Goal: Browse casually: Explore the website without a specific task or goal

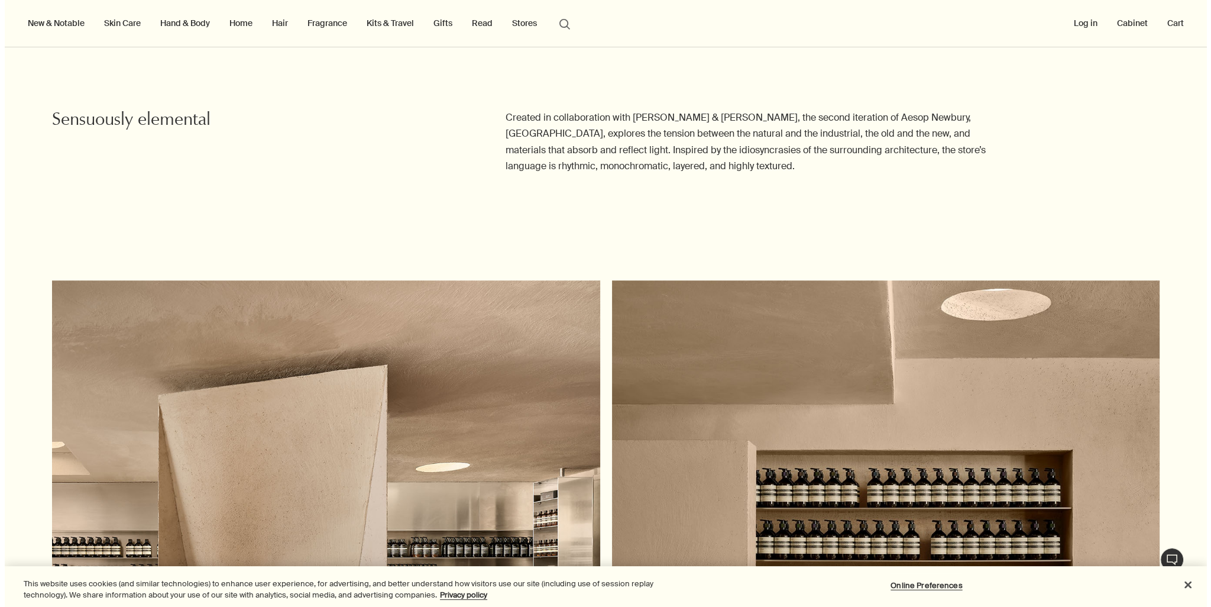
scroll to position [1064, 0]
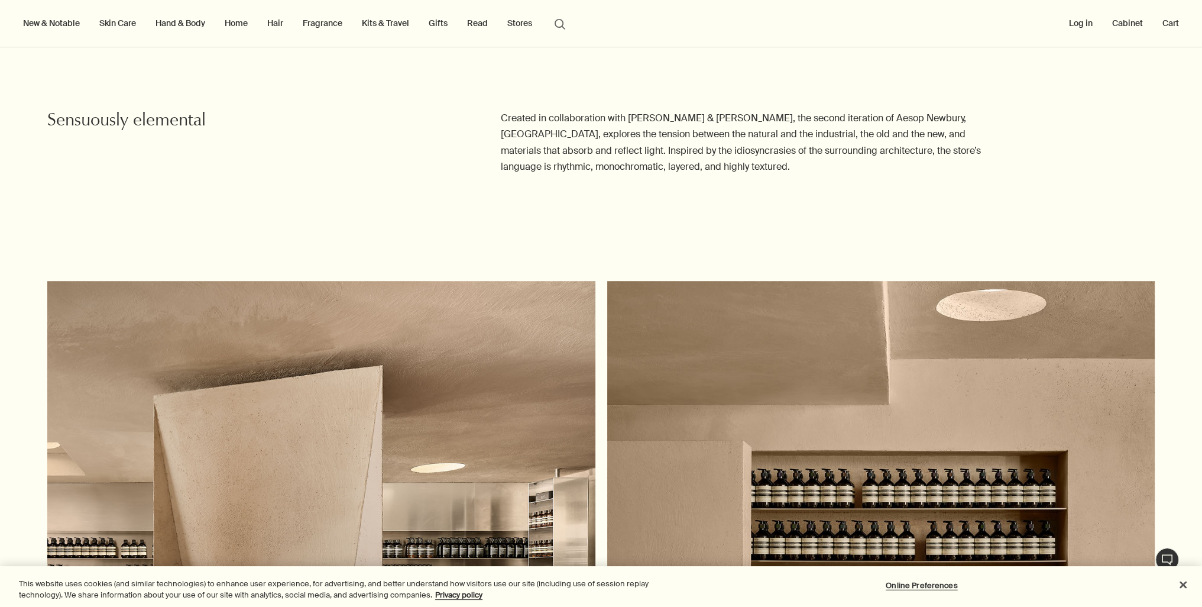
click at [119, 26] on link "Skin Care" at bounding box center [117, 22] width 41 height 15
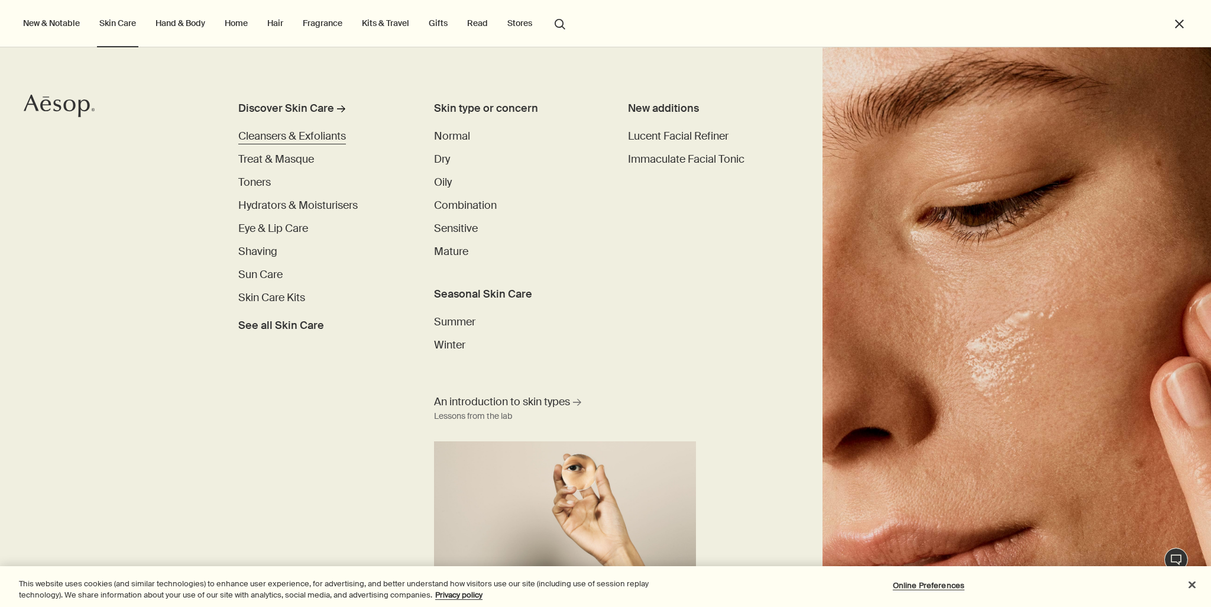
click at [298, 141] on span "Cleansers & Exfoliants" at bounding box center [292, 136] width 108 height 14
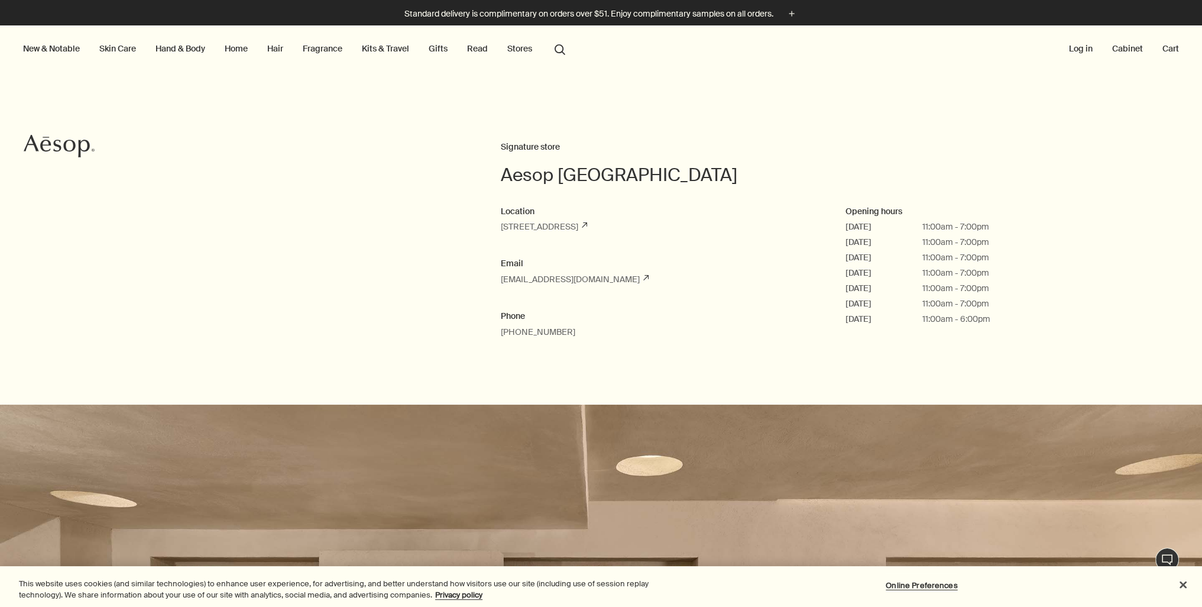
click at [509, 46] on button "Stores" at bounding box center [520, 48] width 30 height 15
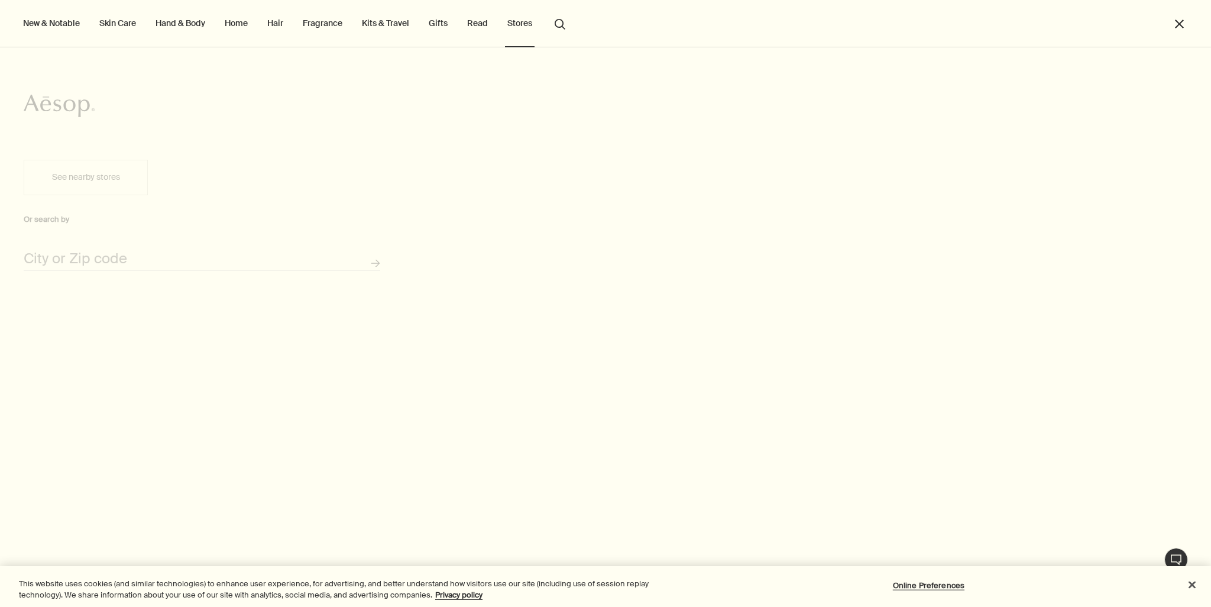
click at [120, 187] on button "See nearby stores" at bounding box center [86, 177] width 124 height 35
click at [218, 260] on input "City or Zip code" at bounding box center [202, 261] width 357 height 18
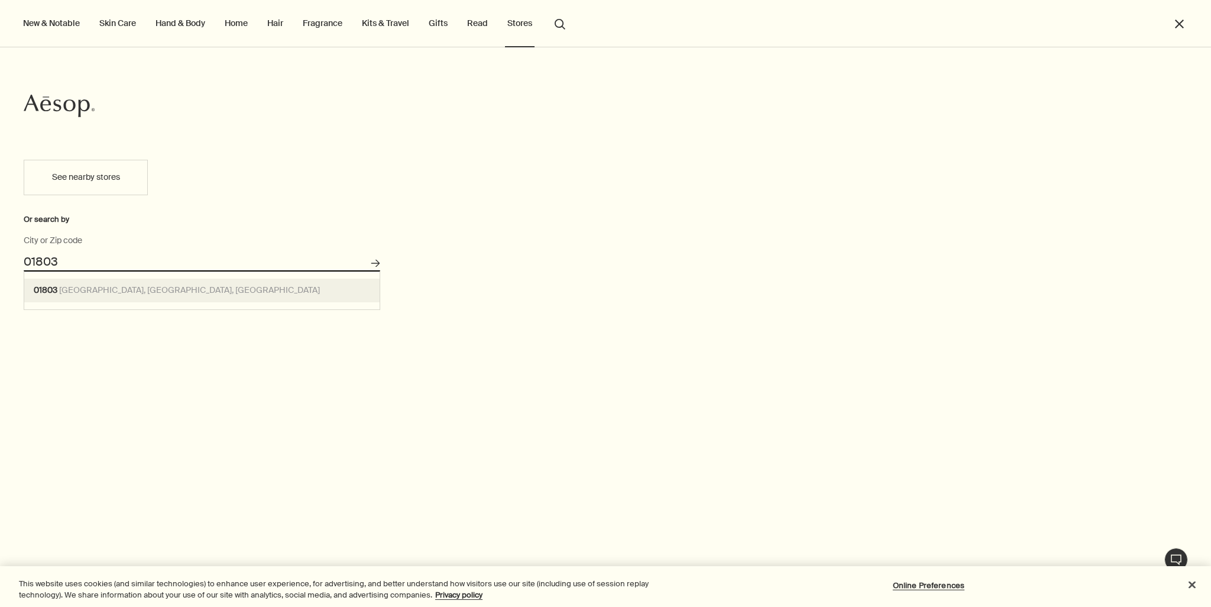
type input "Burlington, MA 01803, USA"
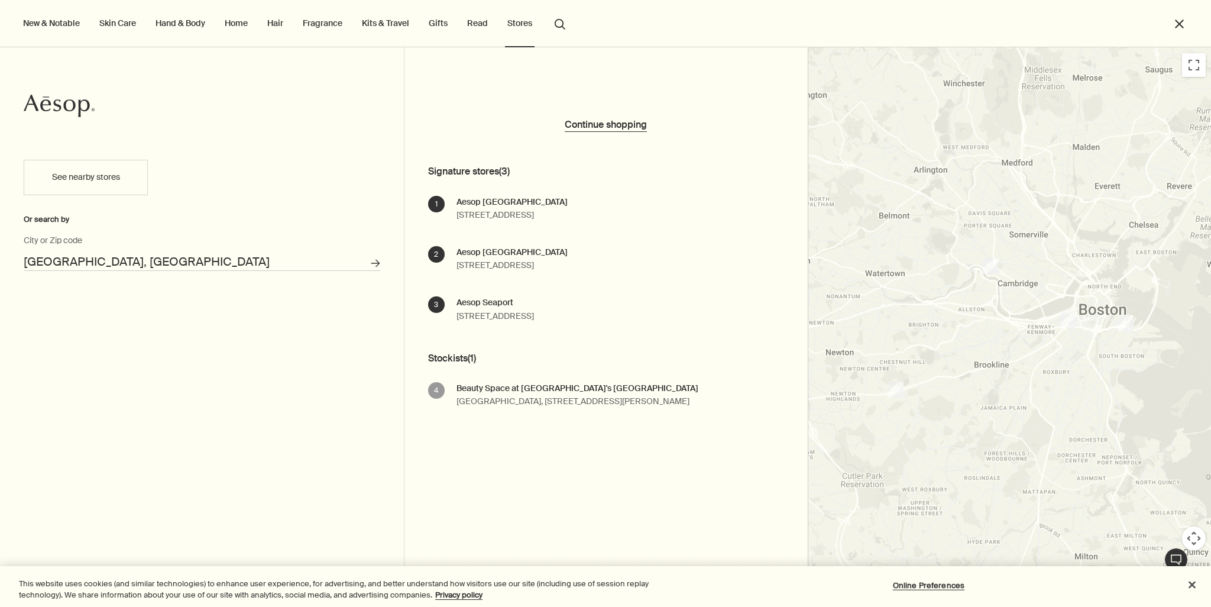
click at [987, 263] on img "1" at bounding box center [991, 266] width 16 height 16
click at [104, 14] on li "Skin Care" at bounding box center [117, 23] width 41 height 47
click at [118, 21] on link "Skin Care" at bounding box center [117, 22] width 41 height 15
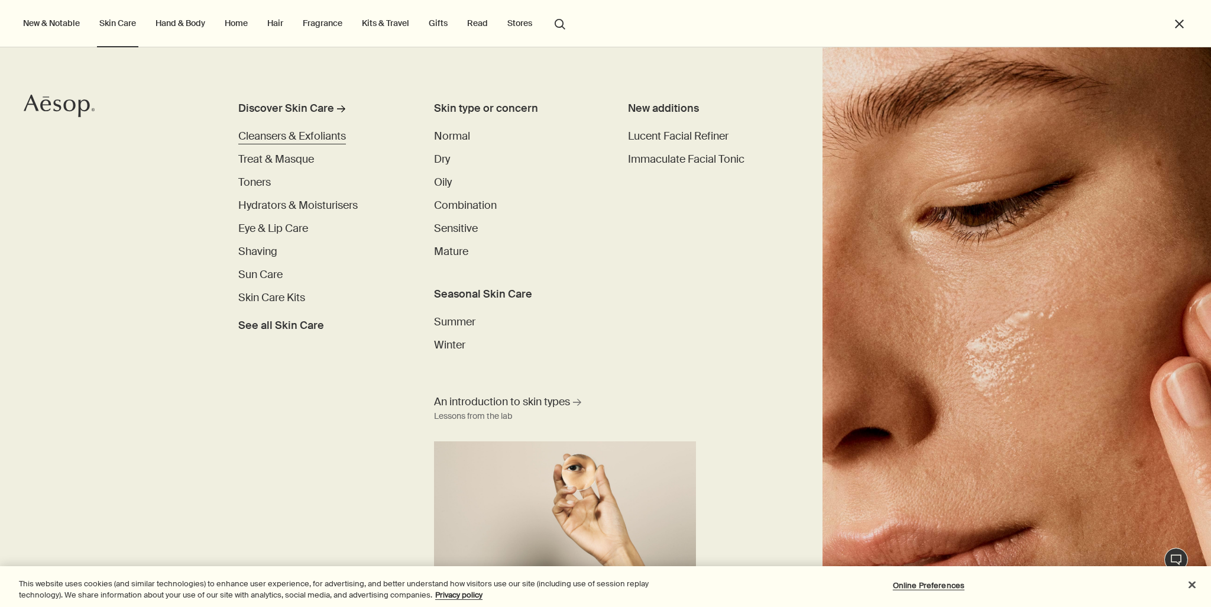
click at [293, 143] on link "Cleansers & Exfoliants" at bounding box center [292, 136] width 108 height 16
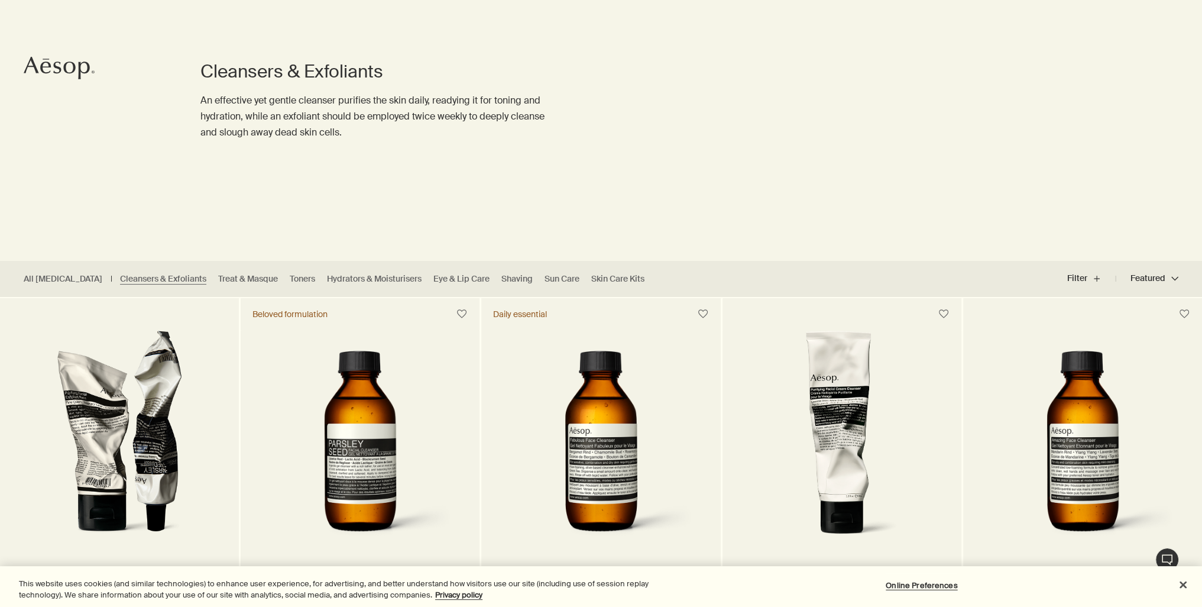
scroll to position [237, 0]
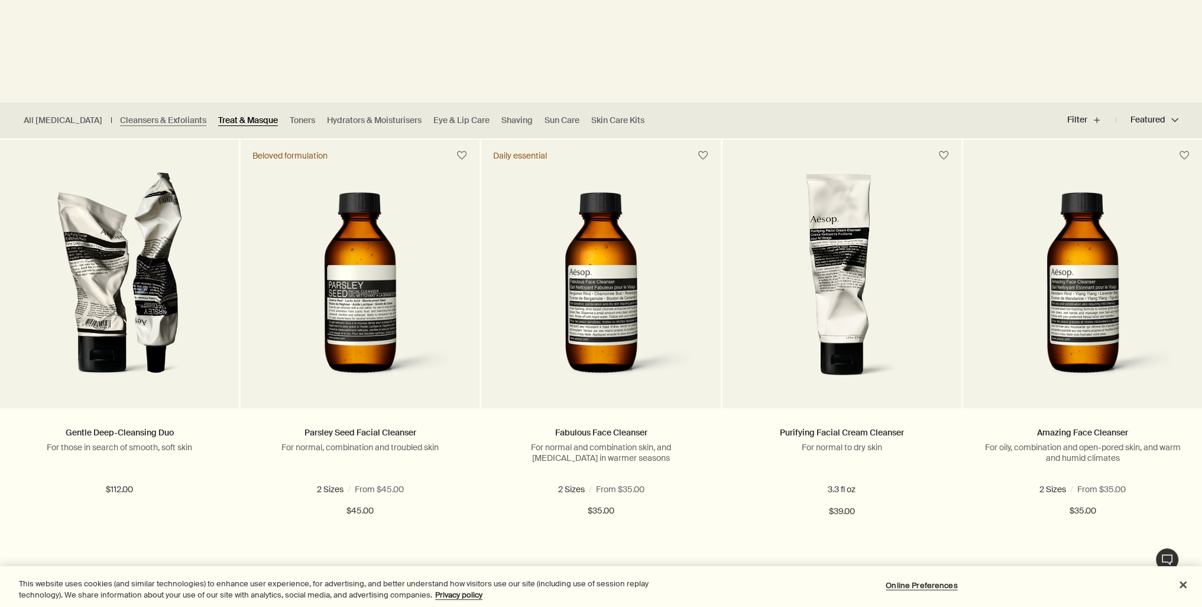
click at [234, 119] on link "Treat & Masque" at bounding box center [248, 120] width 60 height 11
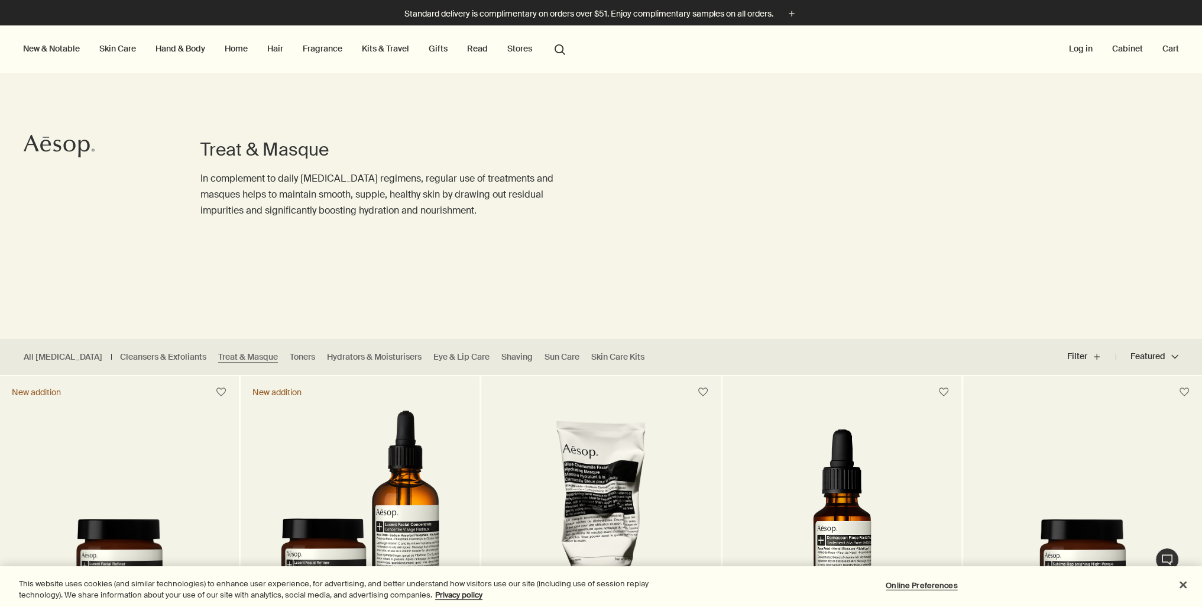
click at [319, 47] on link "Fragrance" at bounding box center [322, 48] width 44 height 15
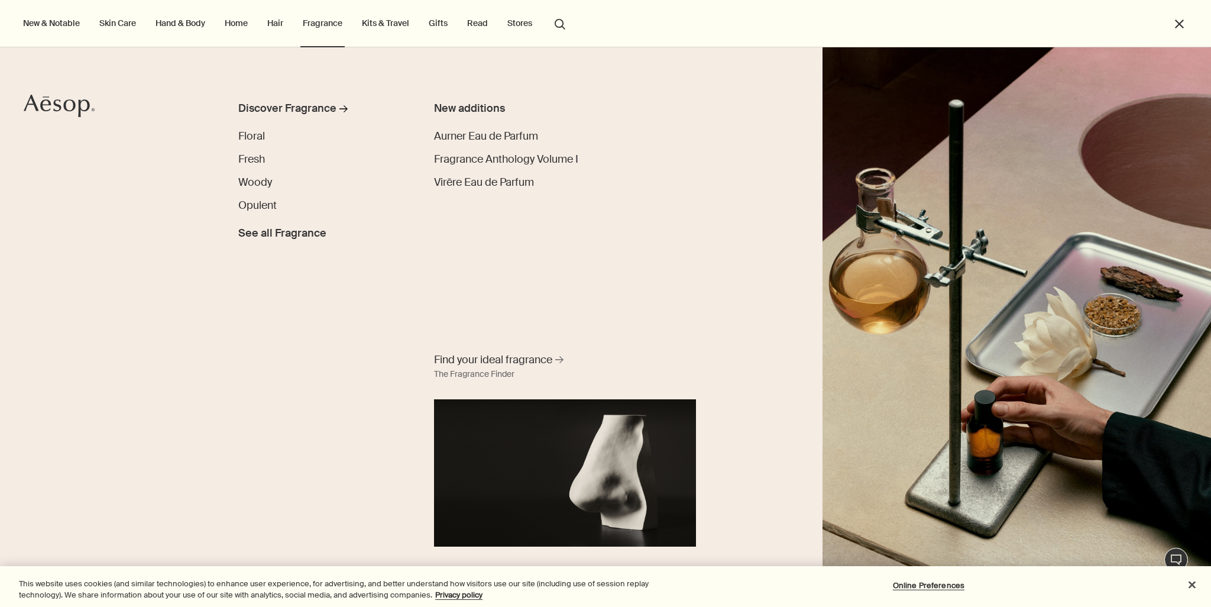
click at [70, 24] on button "New & Notable" at bounding box center [51, 22] width 61 height 15
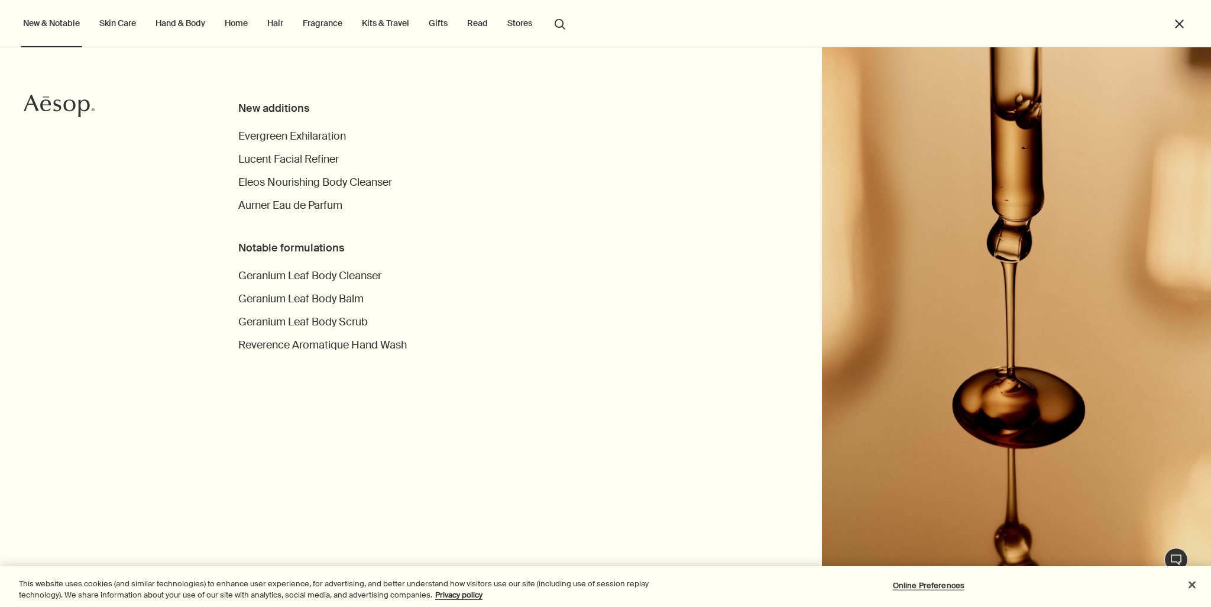
click at [111, 29] on link "Skin Care" at bounding box center [117, 22] width 41 height 15
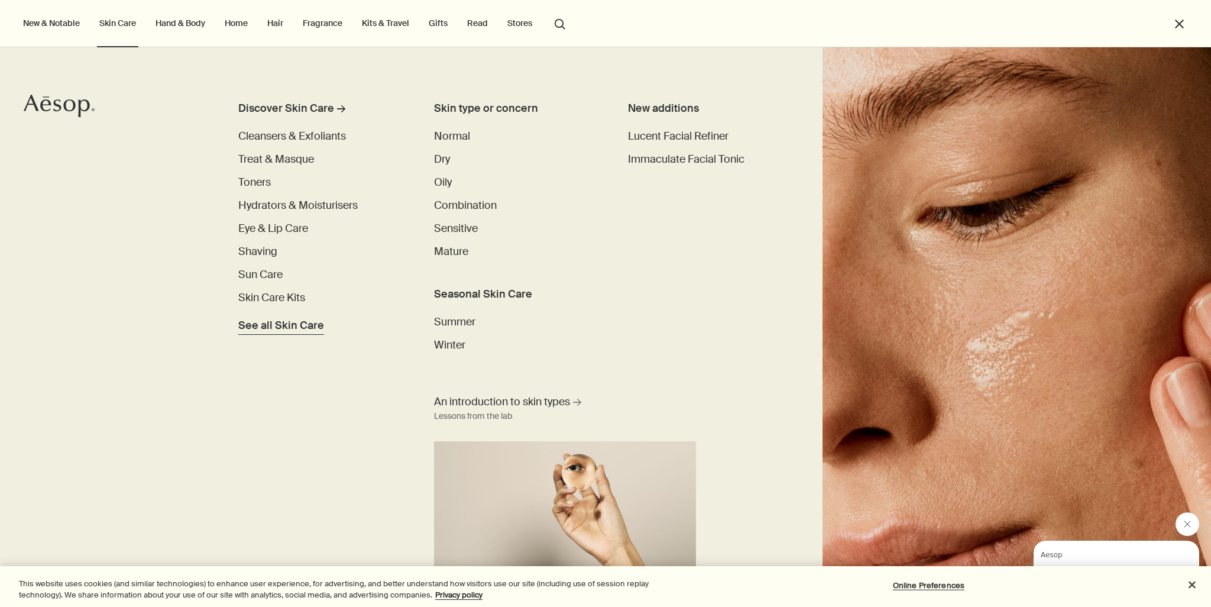
click at [277, 322] on span "See all Skin Care" at bounding box center [281, 326] width 86 height 16
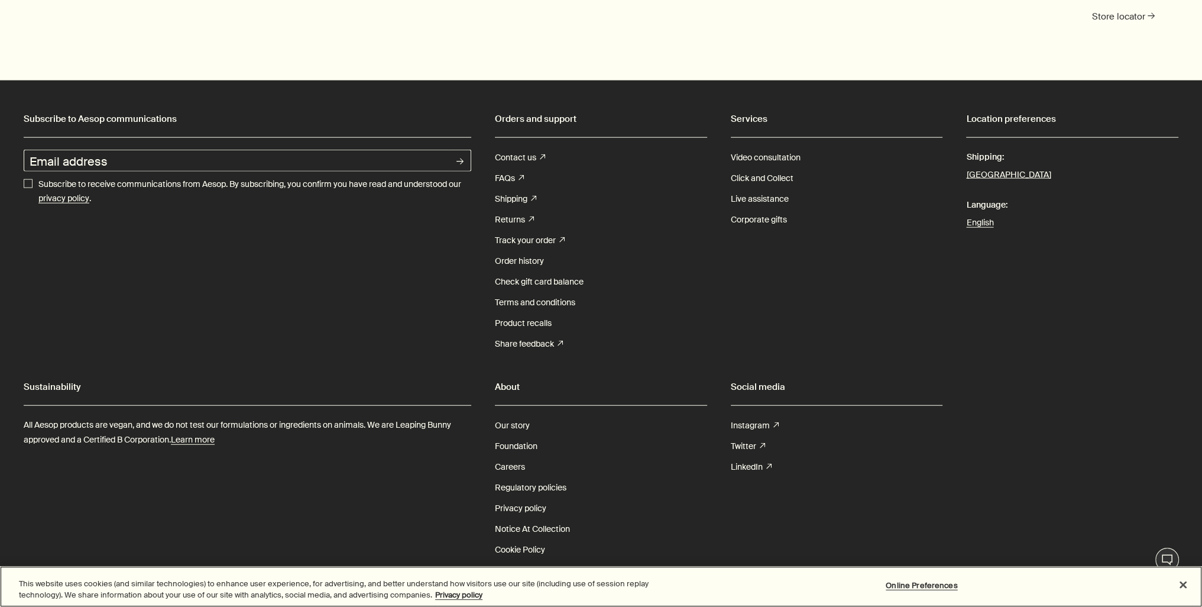
scroll to position [3844, 0]
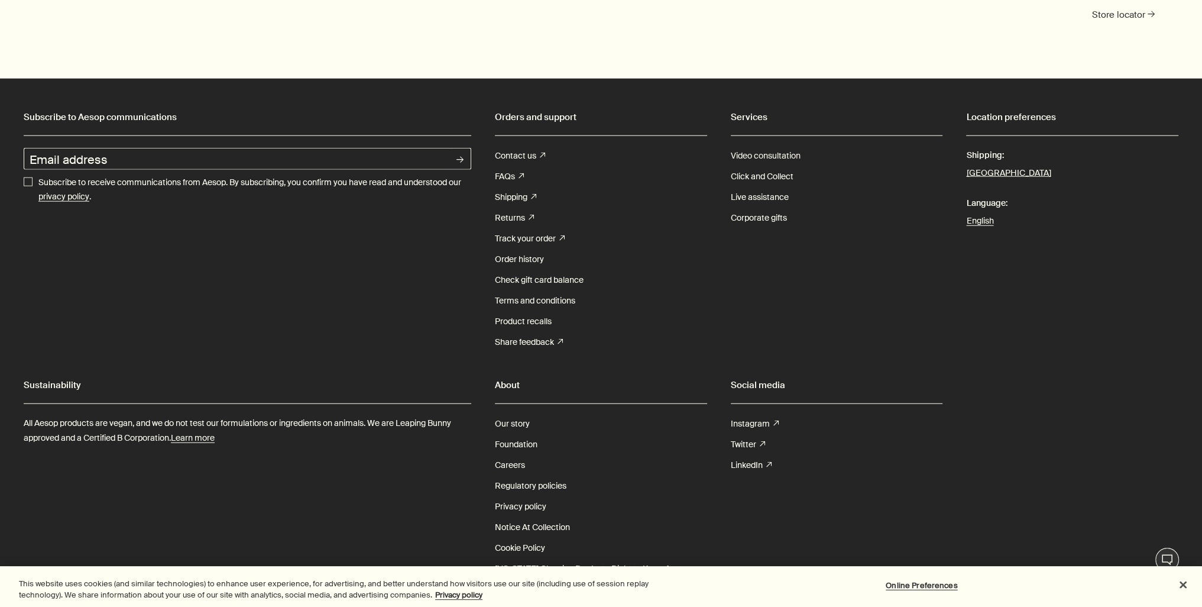
click at [787, 145] on link "Video consultation" at bounding box center [766, 155] width 70 height 21
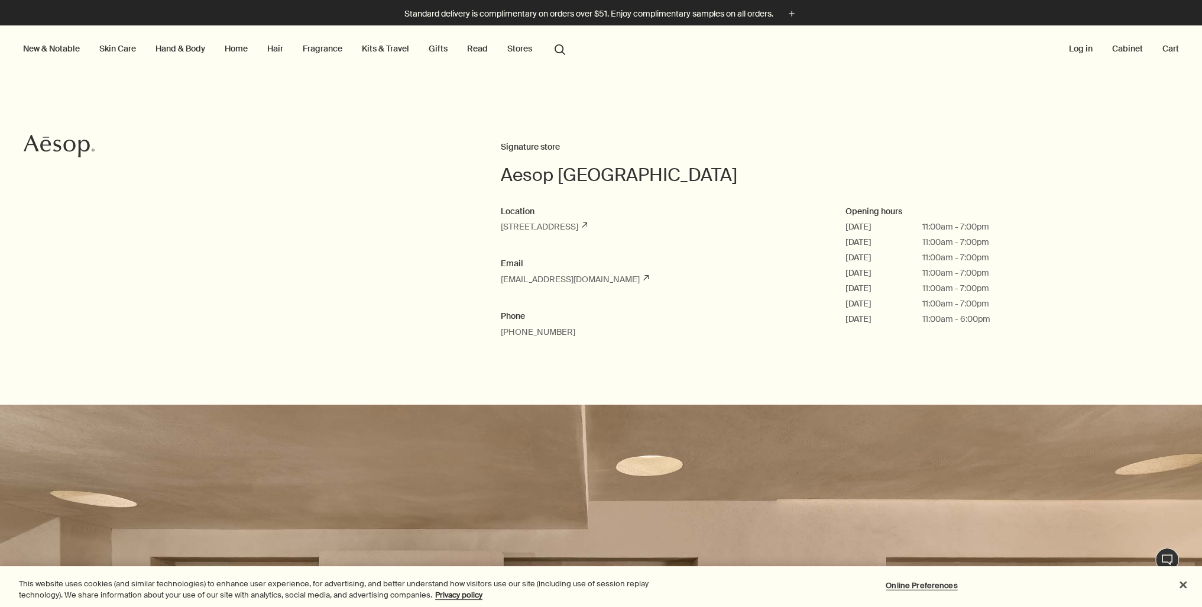
click at [241, 48] on link "Home" at bounding box center [236, 48] width 28 height 15
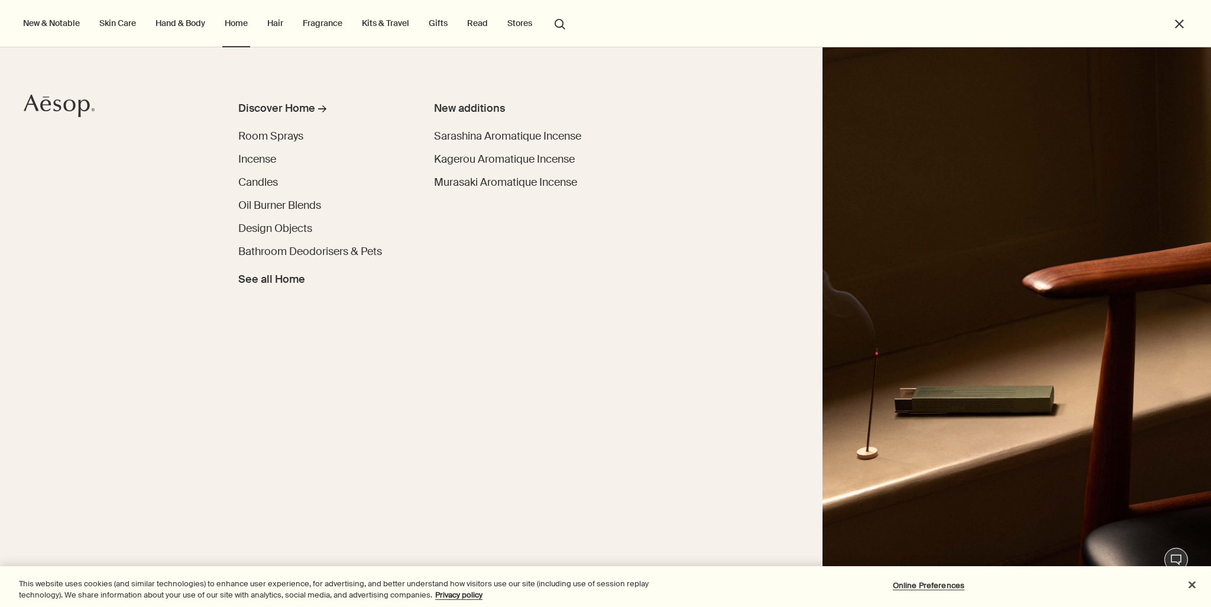
click at [179, 28] on link "Hand & Body" at bounding box center [180, 22] width 54 height 15
